Goal: Navigation & Orientation: Find specific page/section

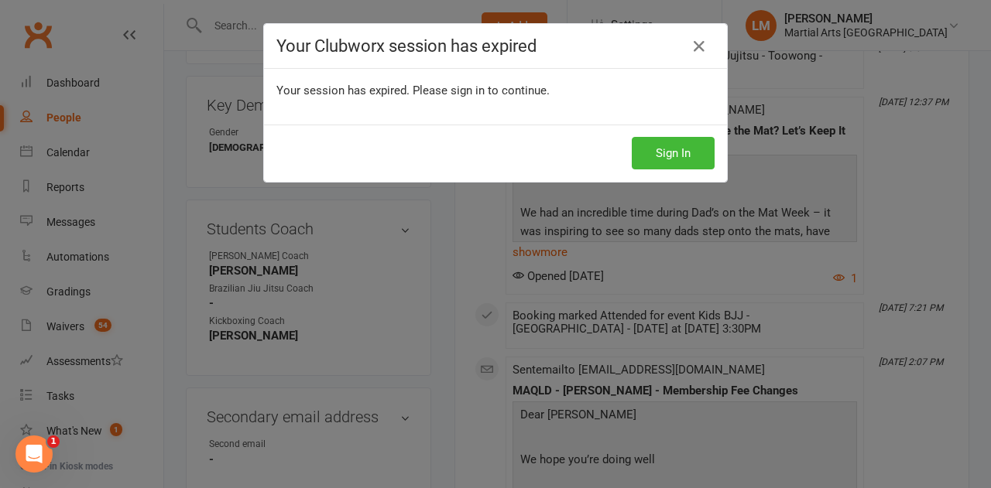
click at [679, 39] on h4 "Your Clubworx session has expired" at bounding box center [495, 45] width 438 height 19
click at [690, 45] on icon at bounding box center [699, 46] width 19 height 19
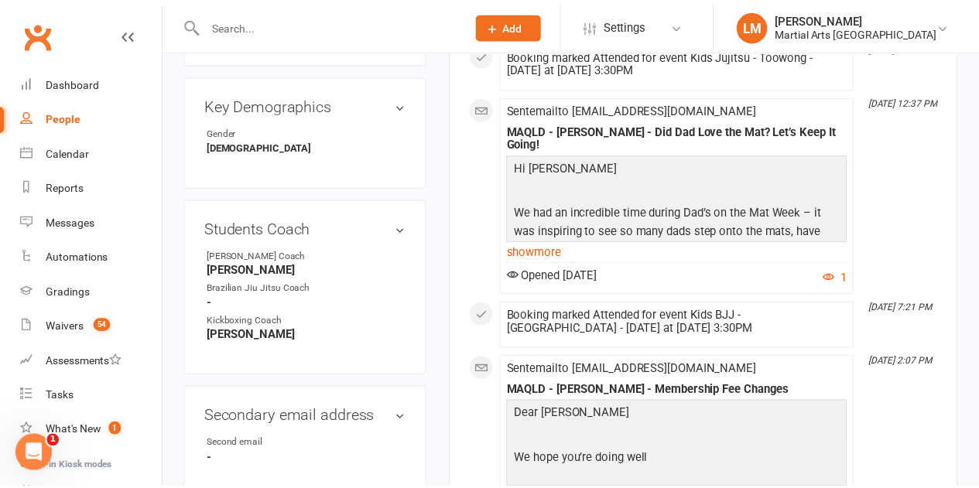
scroll to position [774, 0]
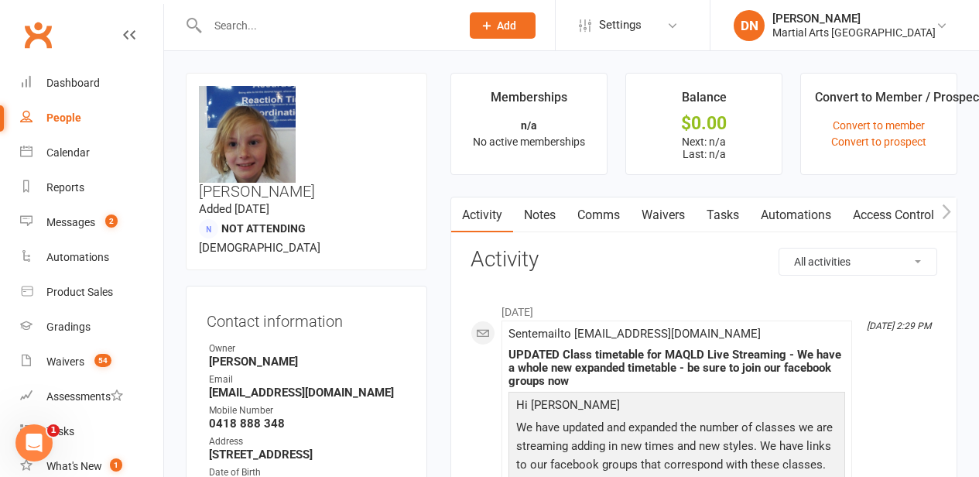
click at [74, 115] on div "People" at bounding box center [63, 117] width 35 height 12
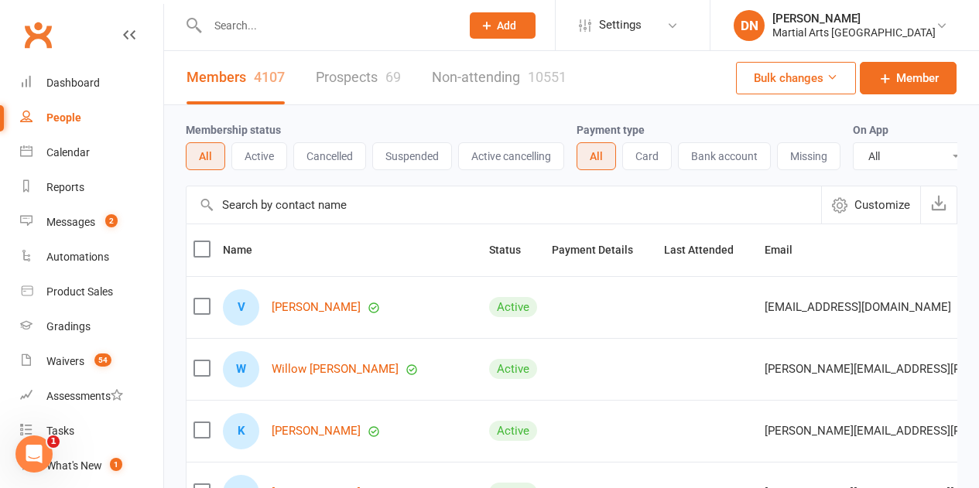
click at [390, 82] on div "69" at bounding box center [392, 77] width 15 height 16
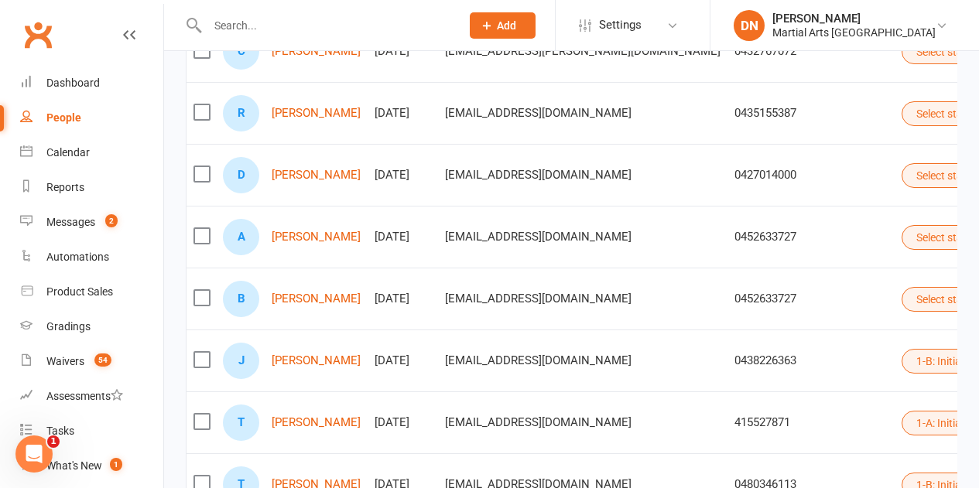
scroll to position [464, 0]
